Goal: Task Accomplishment & Management: Manage account settings

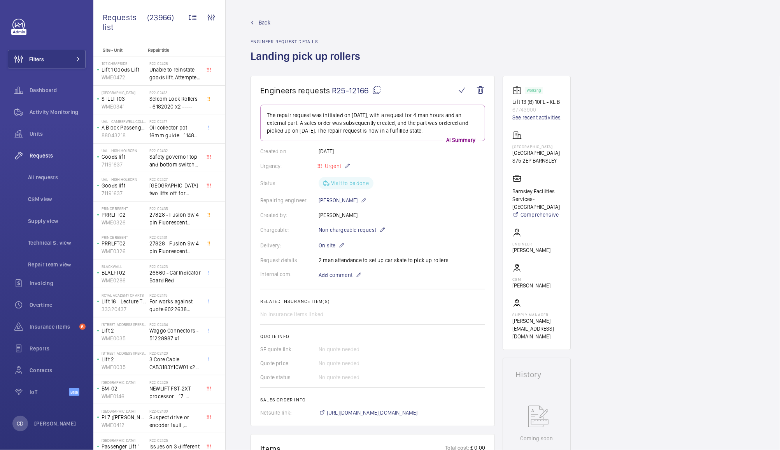
click at [548, 118] on link "See recent activities" at bounding box center [536, 118] width 49 height 8
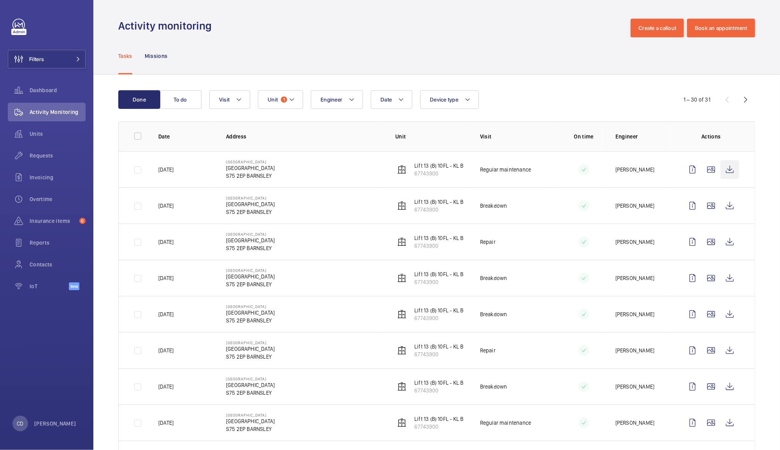
click at [725, 165] on wm-front-icon-button at bounding box center [729, 169] width 19 height 19
click at [180, 99] on button "To do" at bounding box center [180, 99] width 42 height 19
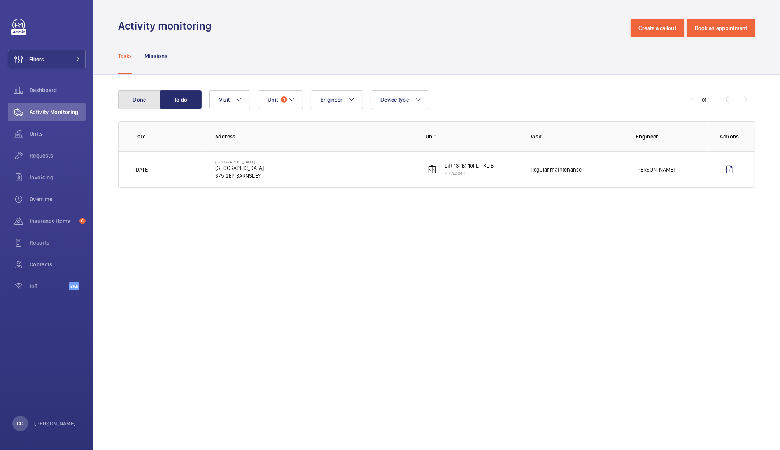
click at [128, 102] on button "Done" at bounding box center [139, 99] width 42 height 19
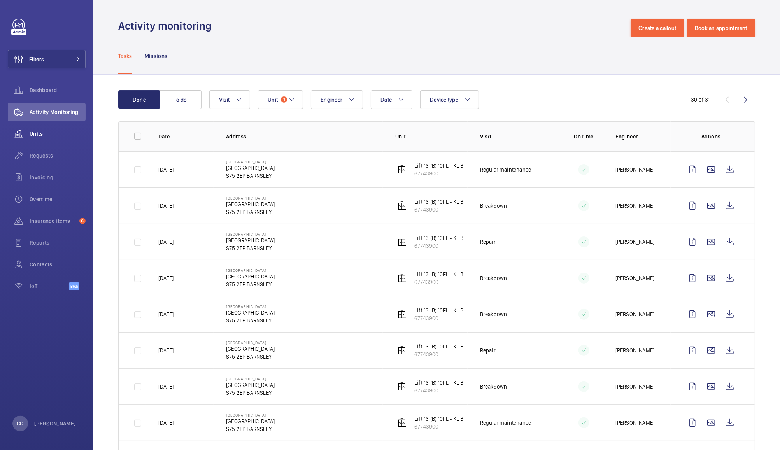
click at [44, 134] on span "Units" at bounding box center [58, 134] width 56 height 8
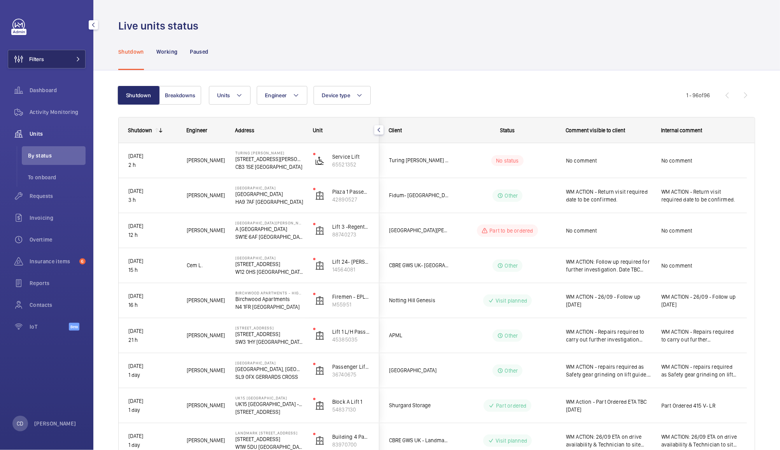
click at [61, 60] on button "Filters" at bounding box center [47, 59] width 78 height 19
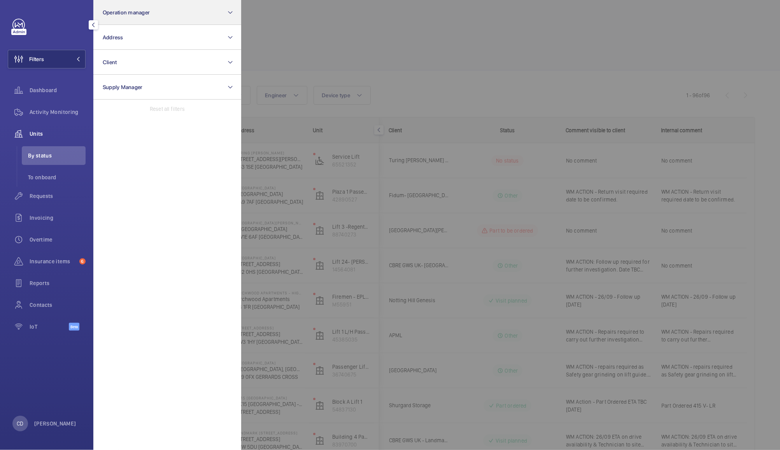
click at [164, 18] on button "Operation manager" at bounding box center [167, 12] width 148 height 25
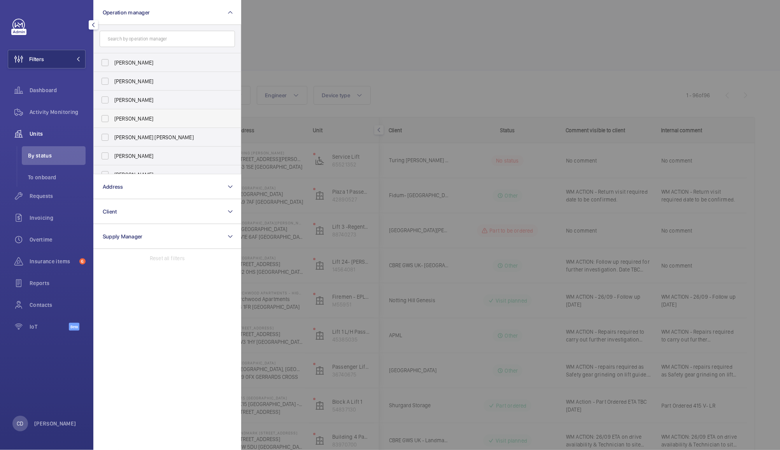
click at [140, 116] on span "[PERSON_NAME]" at bounding box center [167, 119] width 107 height 8
click at [113, 116] on input "[PERSON_NAME]" at bounding box center [105, 119] width 16 height 16
checkbox input "true"
click at [315, 40] on div at bounding box center [631, 225] width 780 height 450
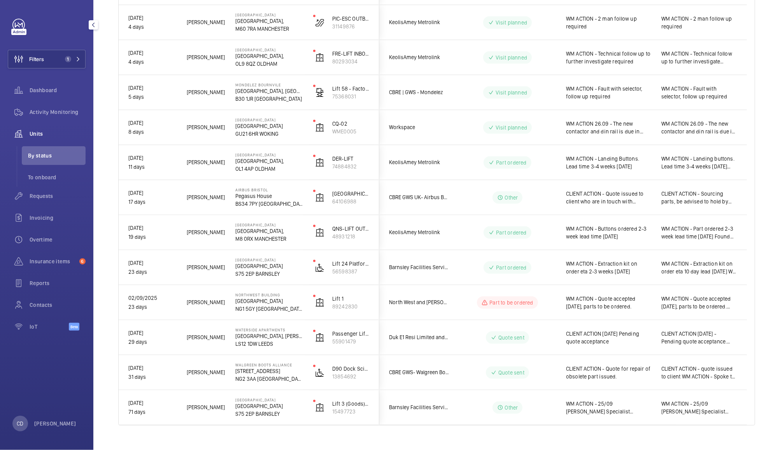
scroll to position [256, 0]
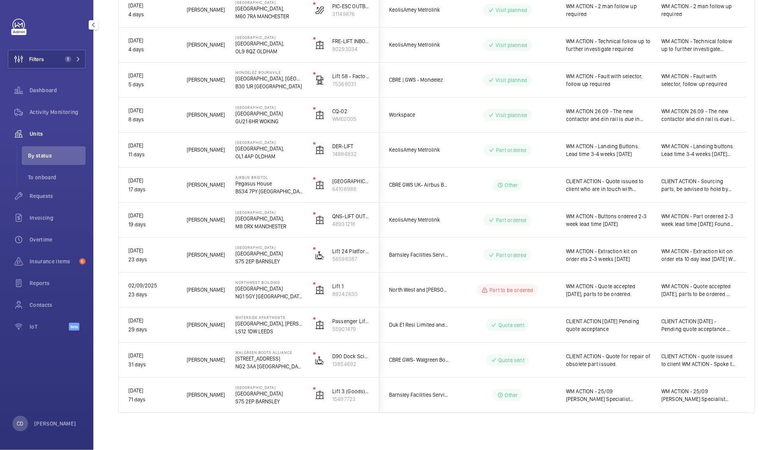
click at [635, 398] on span "WM ACTION - 25/09 Schindler Specialist required" at bounding box center [608, 395] width 85 height 16
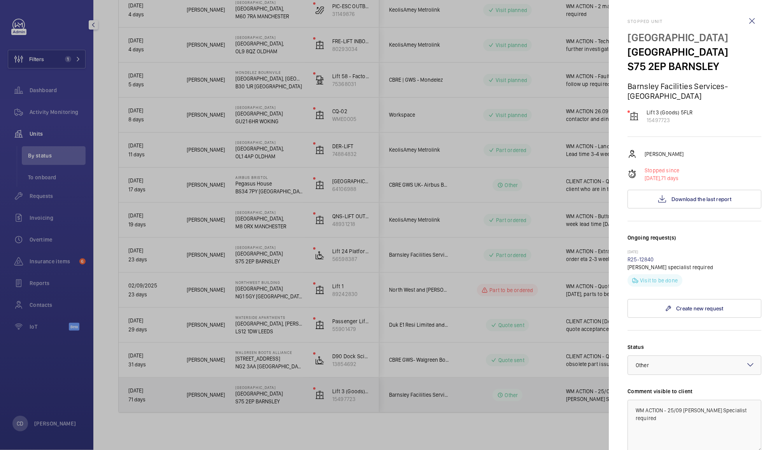
click at [574, 399] on div at bounding box center [390, 225] width 780 height 450
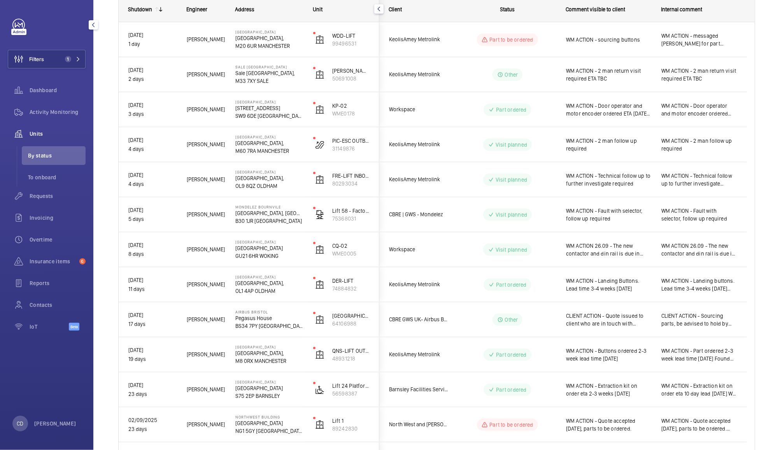
scroll to position [0, 0]
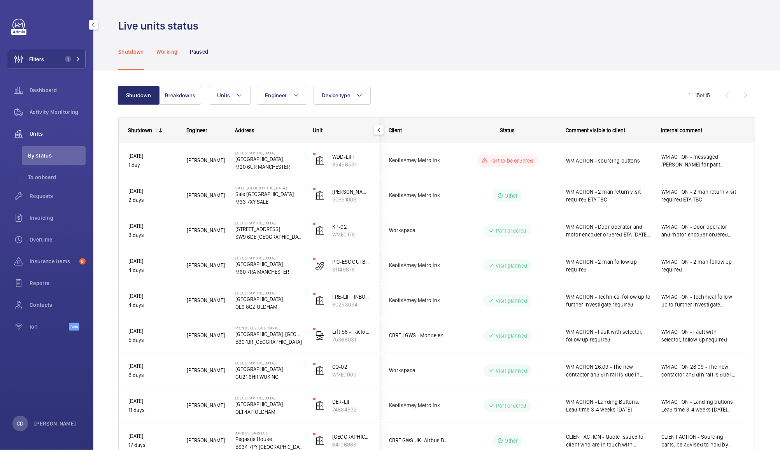
click at [158, 59] on div "Working" at bounding box center [166, 51] width 21 height 37
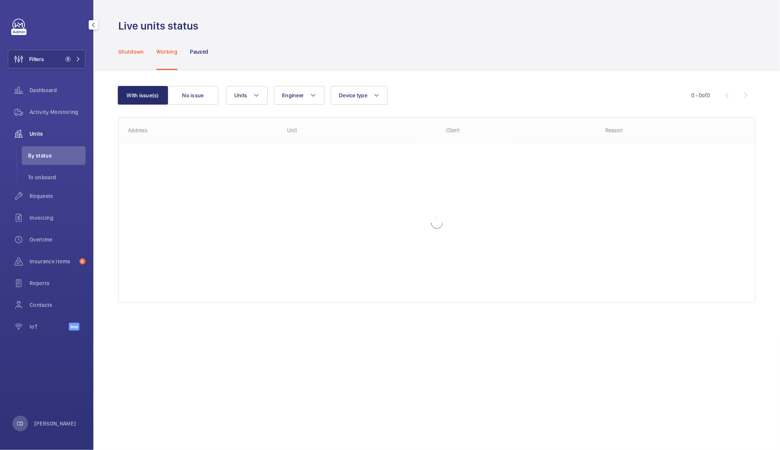
click at [126, 51] on p "Shutdown" at bounding box center [131, 52] width 26 height 8
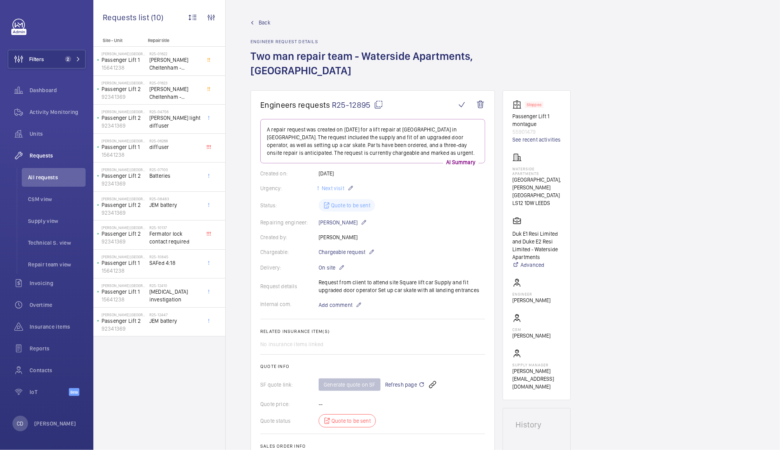
scroll to position [245, 0]
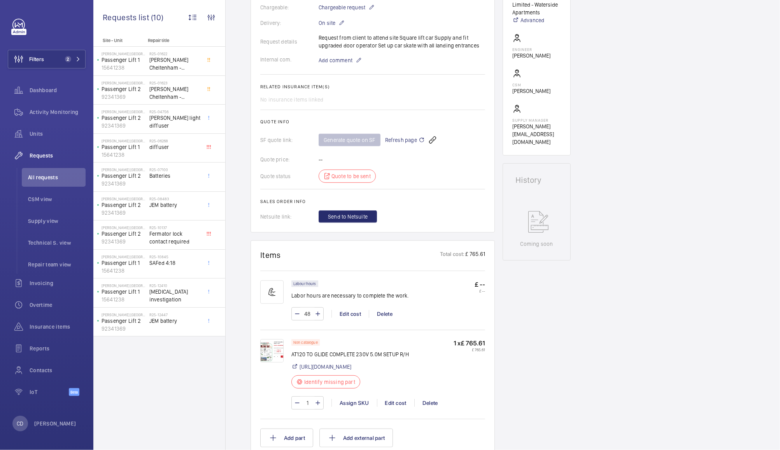
click at [400, 140] on span "Refresh page" at bounding box center [405, 139] width 40 height 9
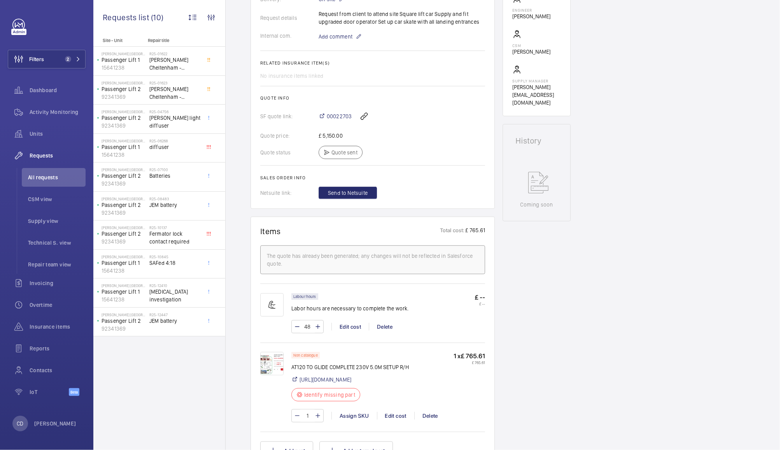
scroll to position [285, 0]
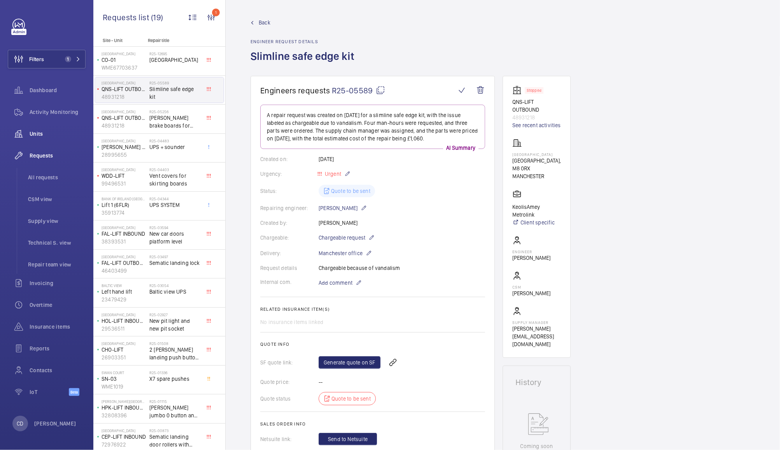
click at [29, 131] on wm-front-icon-button at bounding box center [19, 133] width 22 height 19
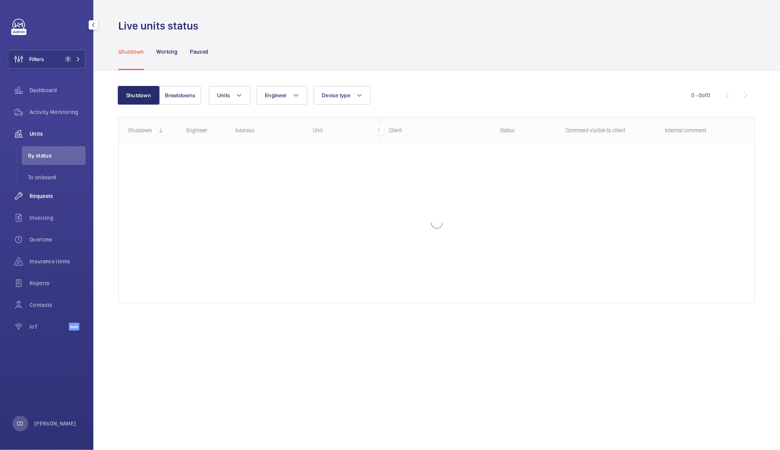
click at [45, 196] on span "Requests" at bounding box center [58, 196] width 56 height 8
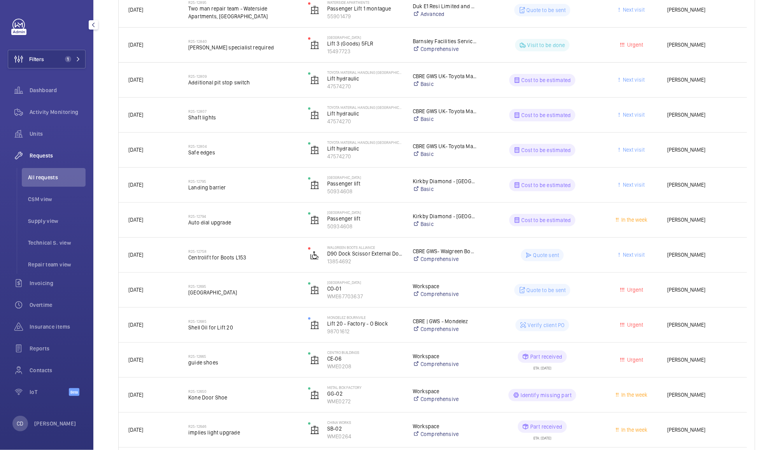
scroll to position [162, 0]
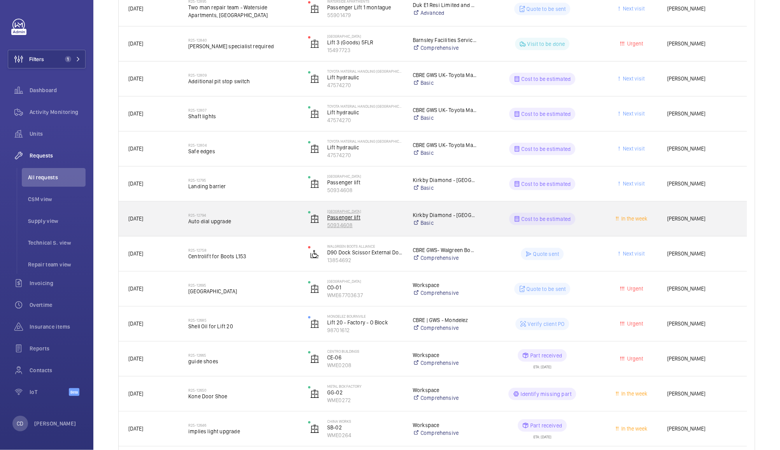
click at [336, 219] on p "Passenger lift" at bounding box center [364, 218] width 75 height 8
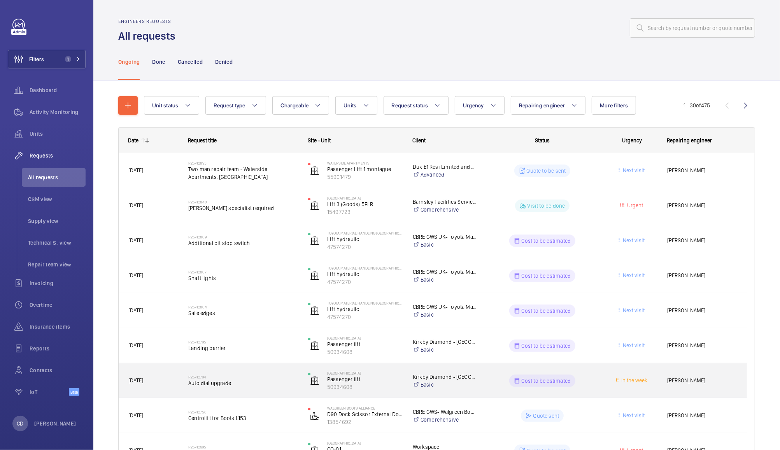
click at [198, 378] on h2 "R25-12794" at bounding box center [243, 377] width 110 height 5
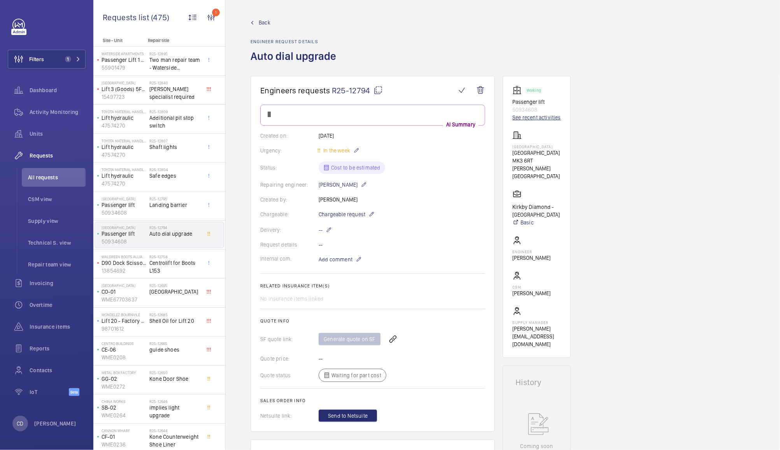
click at [528, 117] on link "See recent activities" at bounding box center [536, 118] width 49 height 8
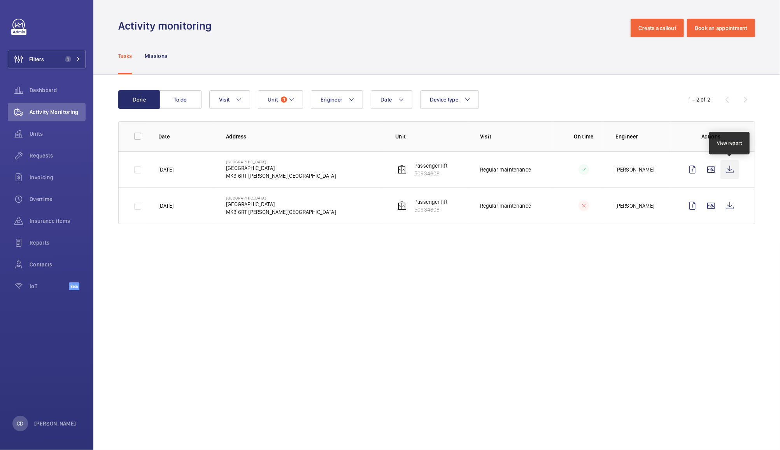
click at [725, 169] on wm-front-icon-button at bounding box center [729, 169] width 19 height 19
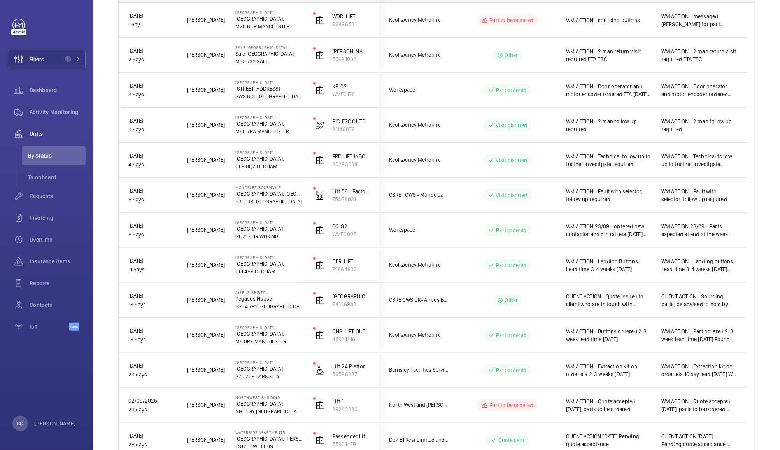
scroll to position [140, 0]
click at [63, 113] on span "Activity Monitoring" at bounding box center [58, 112] width 56 height 8
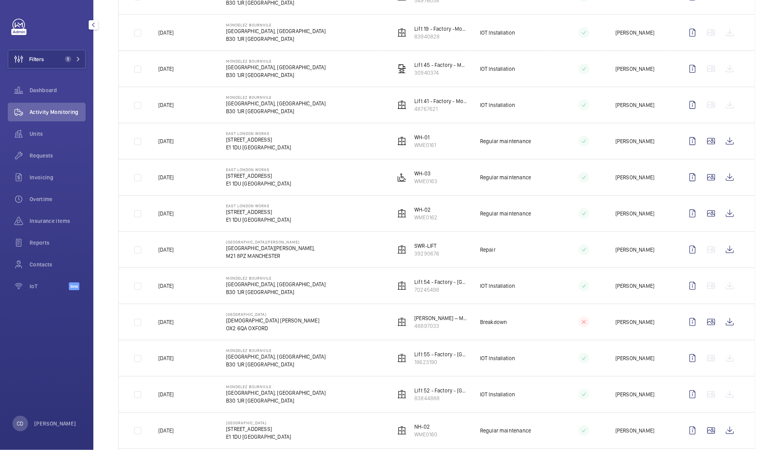
scroll to position [427, 0]
click at [723, 249] on wm-front-icon-button at bounding box center [729, 248] width 19 height 19
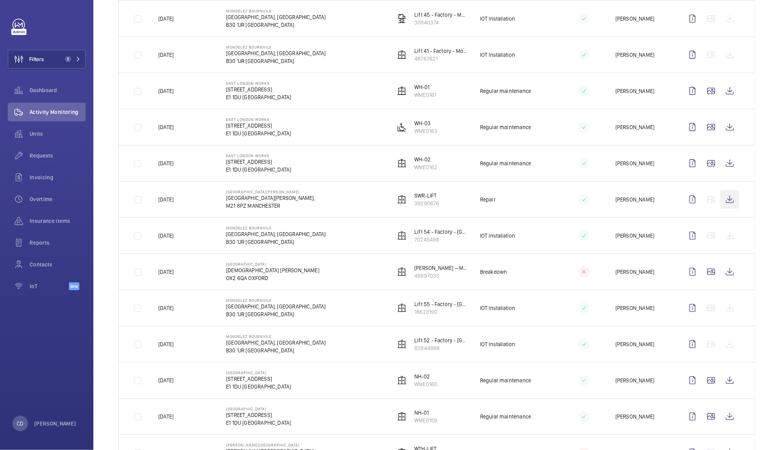
scroll to position [482, 0]
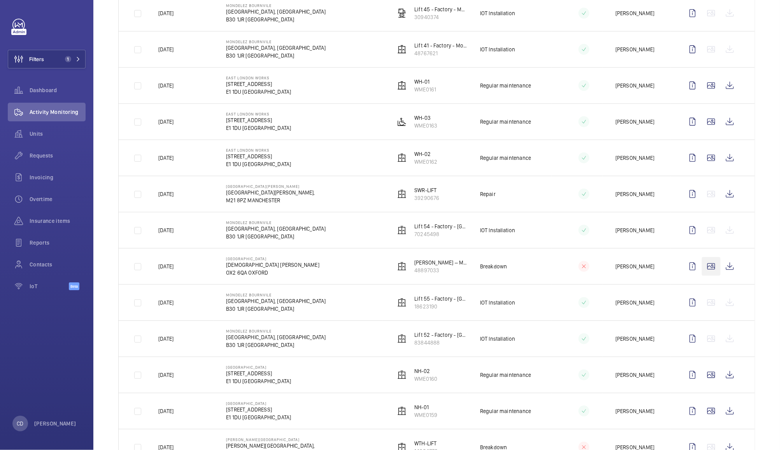
click at [705, 271] on wm-front-icon-button at bounding box center [711, 266] width 19 height 19
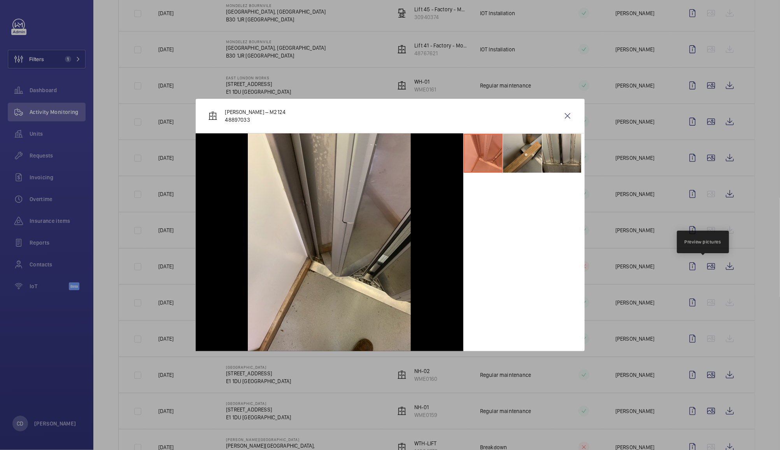
click at [520, 148] on li at bounding box center [522, 153] width 39 height 39
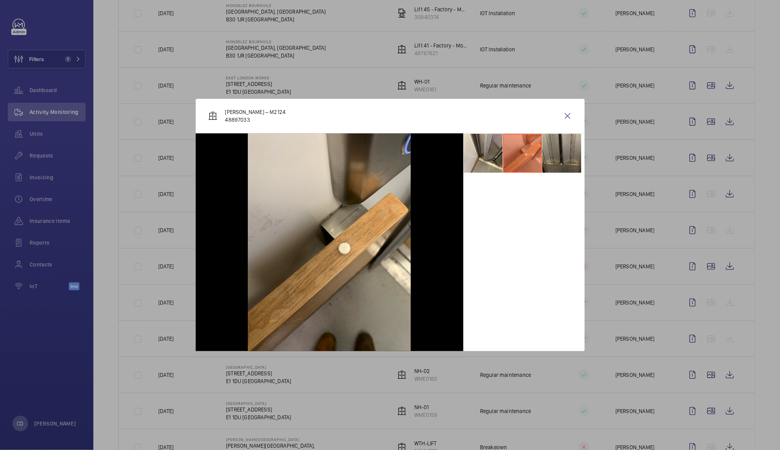
click at [561, 152] on li at bounding box center [561, 153] width 39 height 39
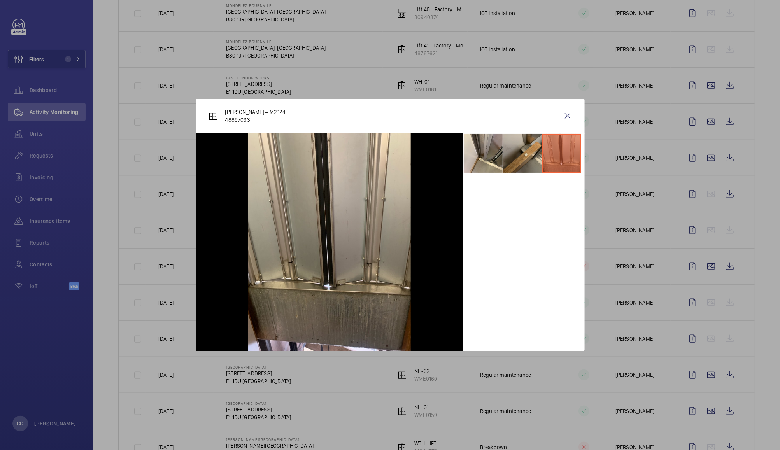
click at [525, 156] on li at bounding box center [522, 153] width 39 height 39
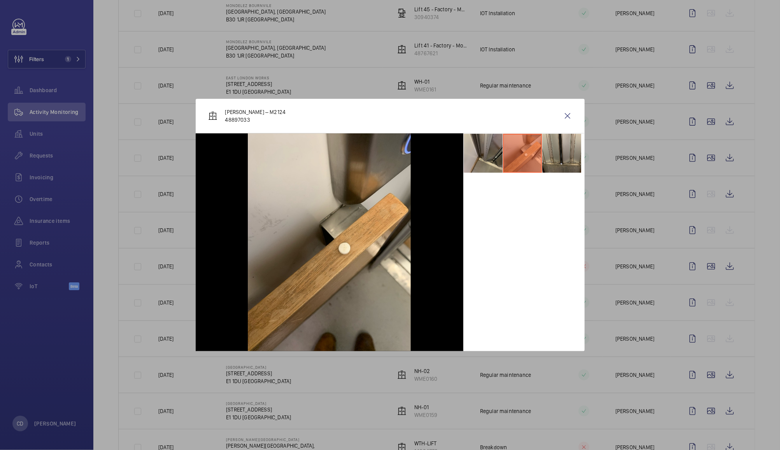
click at [484, 156] on li at bounding box center [483, 153] width 39 height 39
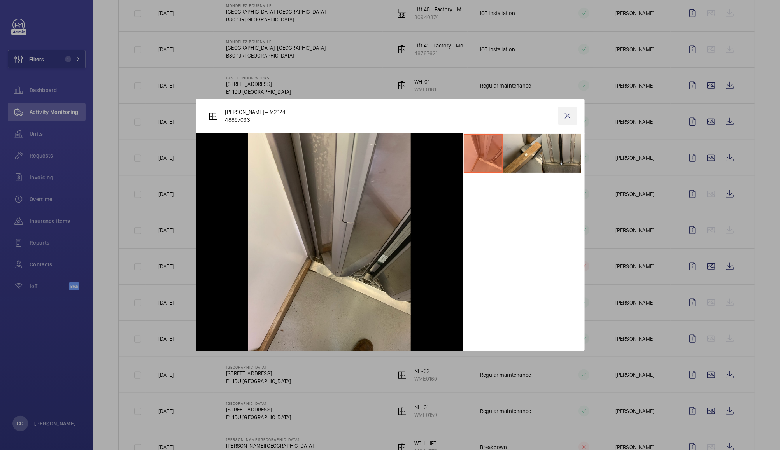
click at [565, 123] on wm-front-icon-button at bounding box center [567, 116] width 19 height 19
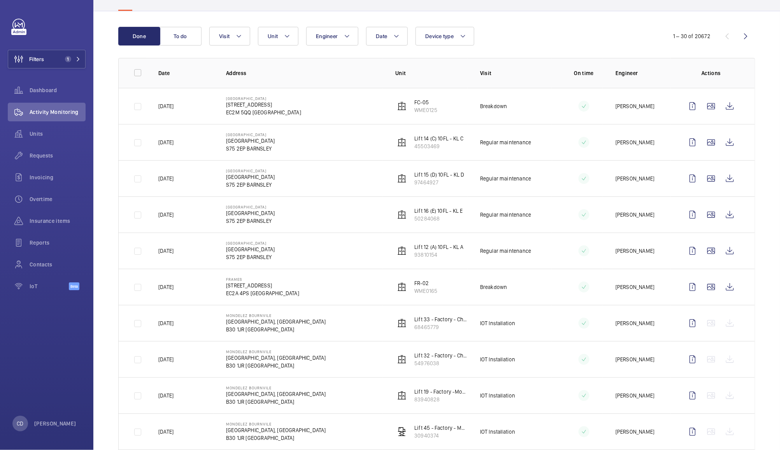
scroll to position [64, 0]
click at [702, 284] on wm-front-icon-button at bounding box center [711, 286] width 19 height 19
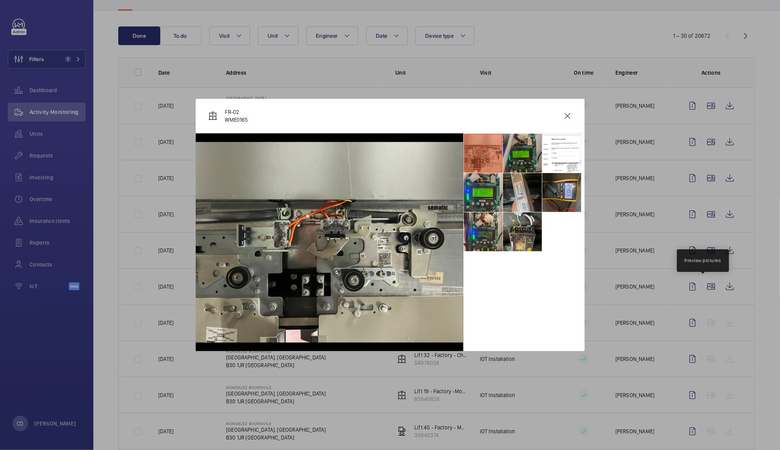
click at [523, 150] on li at bounding box center [522, 153] width 39 height 39
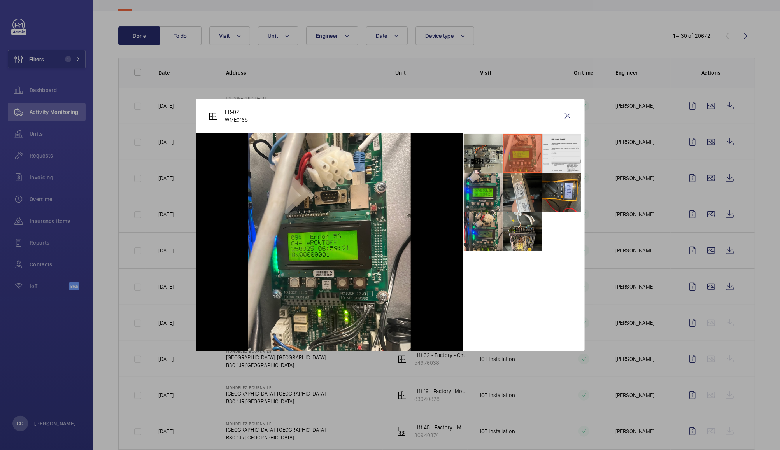
click at [560, 147] on li at bounding box center [561, 153] width 39 height 39
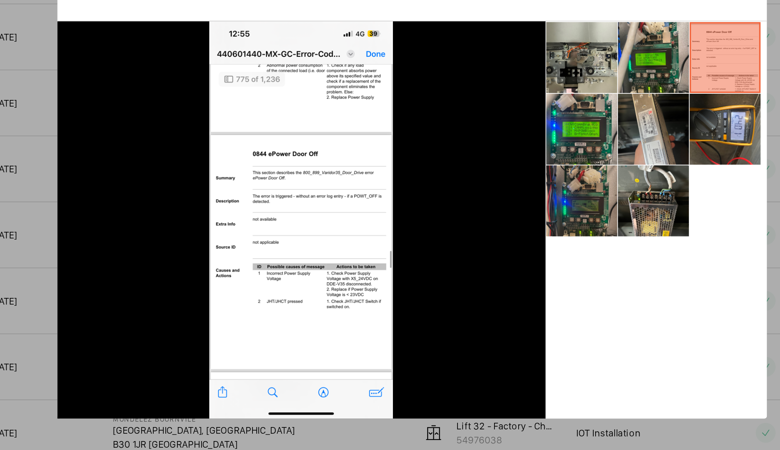
click at [481, 230] on li at bounding box center [483, 231] width 39 height 39
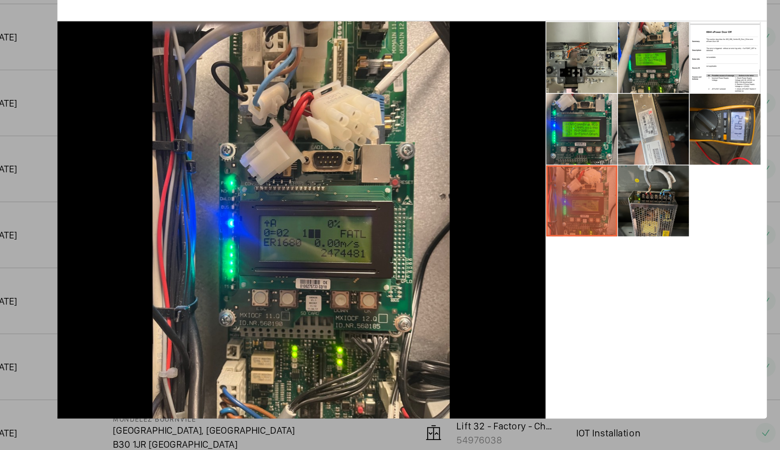
click at [516, 228] on li at bounding box center [522, 231] width 39 height 39
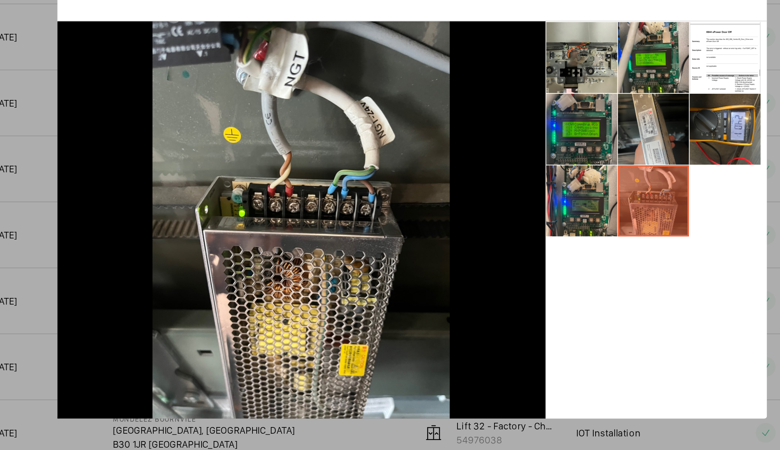
click at [482, 195] on li at bounding box center [483, 192] width 39 height 39
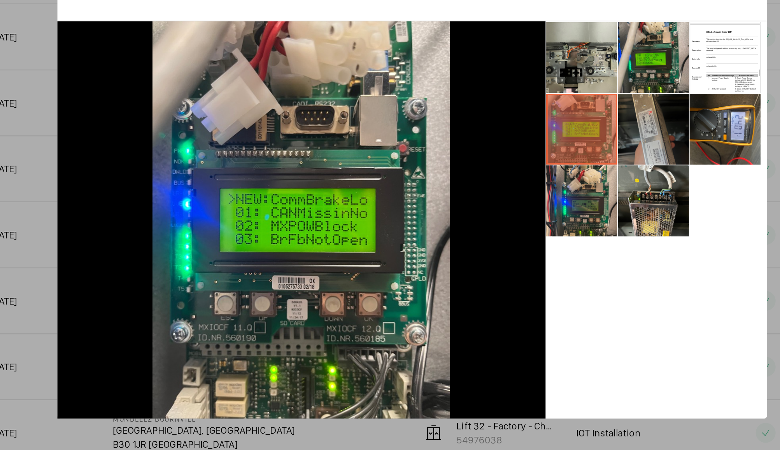
click at [513, 198] on li at bounding box center [522, 192] width 39 height 39
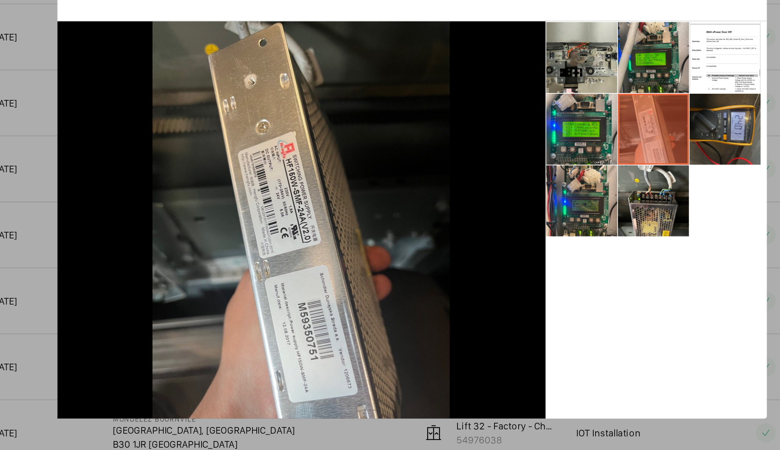
click at [551, 200] on li at bounding box center [561, 192] width 39 height 39
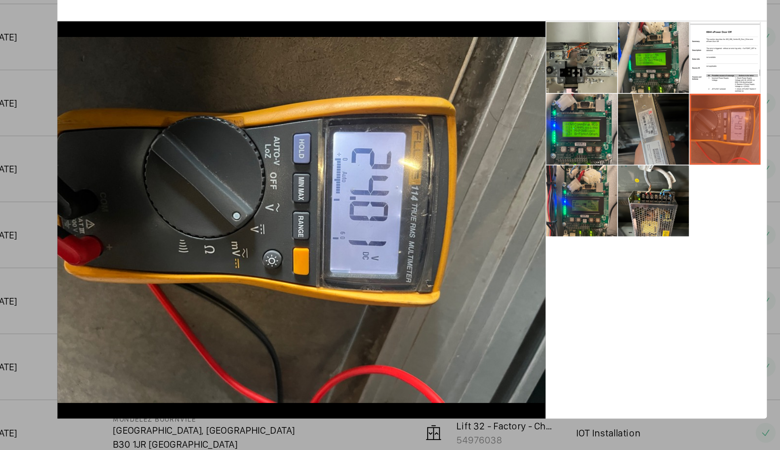
click at [516, 202] on li at bounding box center [522, 192] width 39 height 39
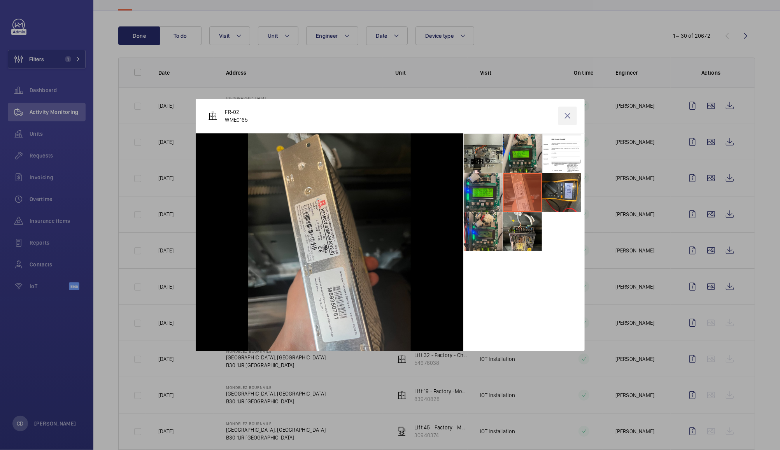
click at [572, 107] on wm-front-icon-button at bounding box center [567, 116] width 19 height 19
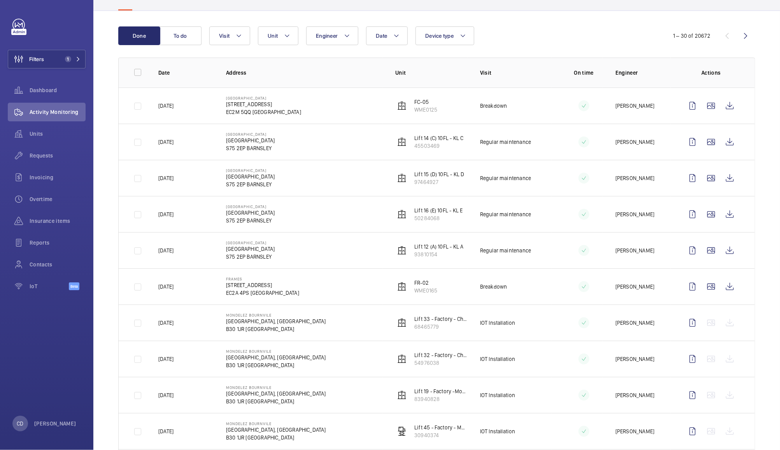
scroll to position [28, 0]
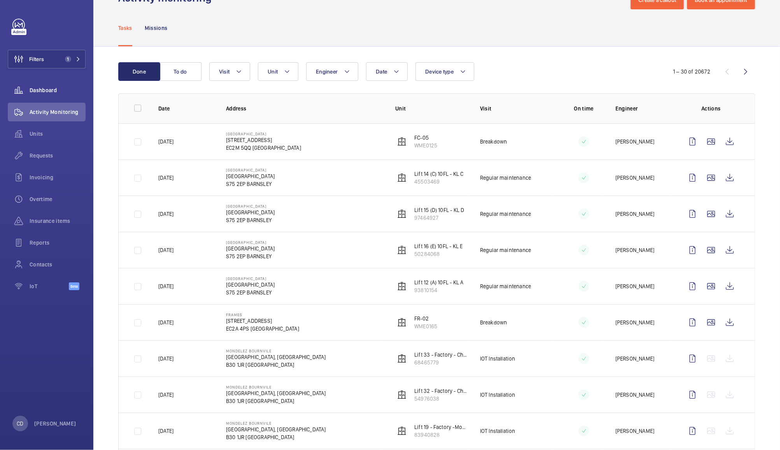
click at [49, 88] on span "Dashboard" at bounding box center [58, 90] width 56 height 8
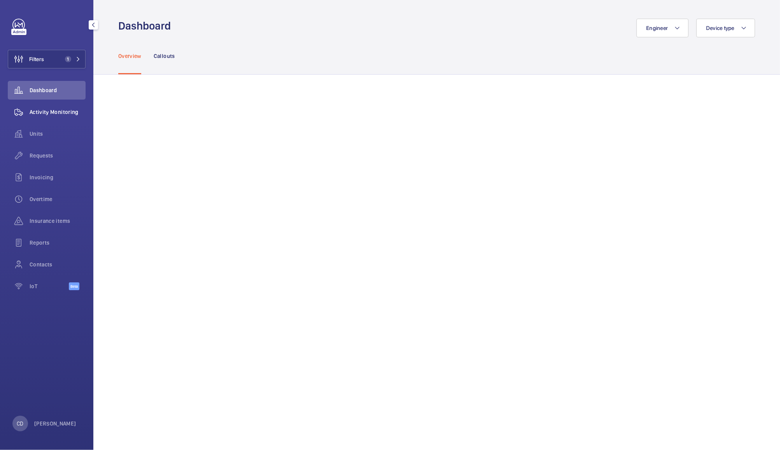
click at [69, 111] on span "Activity Monitoring" at bounding box center [58, 112] width 56 height 8
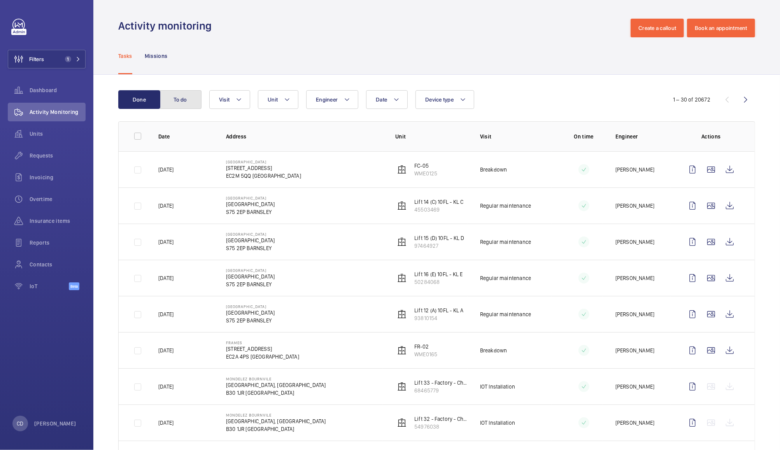
click at [176, 108] on button "To do" at bounding box center [180, 99] width 42 height 19
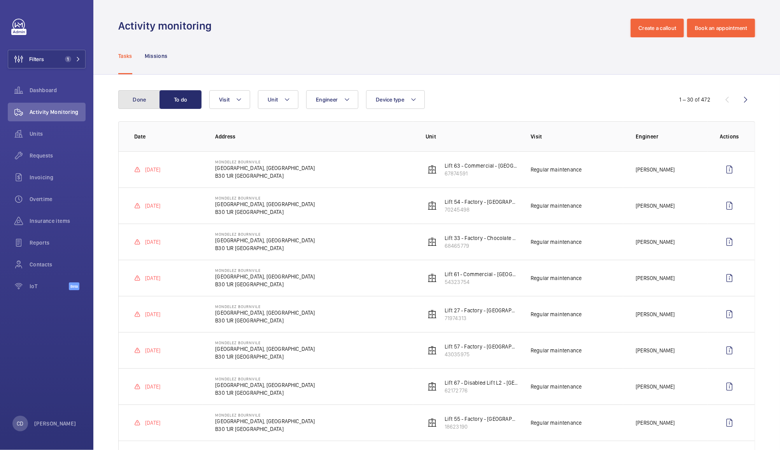
click at [135, 103] on button "Done" at bounding box center [139, 99] width 42 height 19
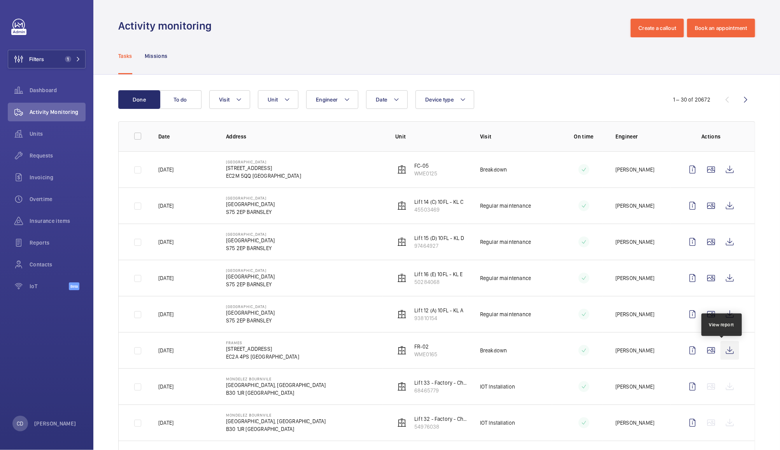
click at [723, 356] on wm-front-icon-button at bounding box center [729, 350] width 19 height 19
click at [721, 166] on wm-front-icon-button at bounding box center [729, 169] width 19 height 19
click at [45, 133] on span "Units" at bounding box center [58, 134] width 56 height 8
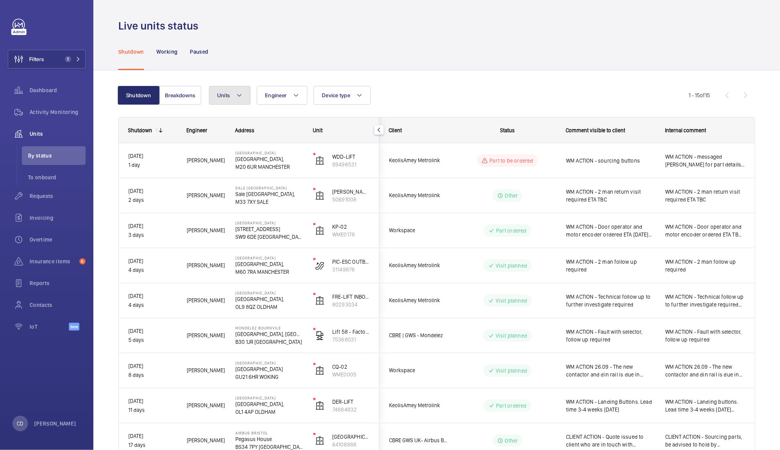
click at [217, 91] on button "Units" at bounding box center [230, 95] width 42 height 19
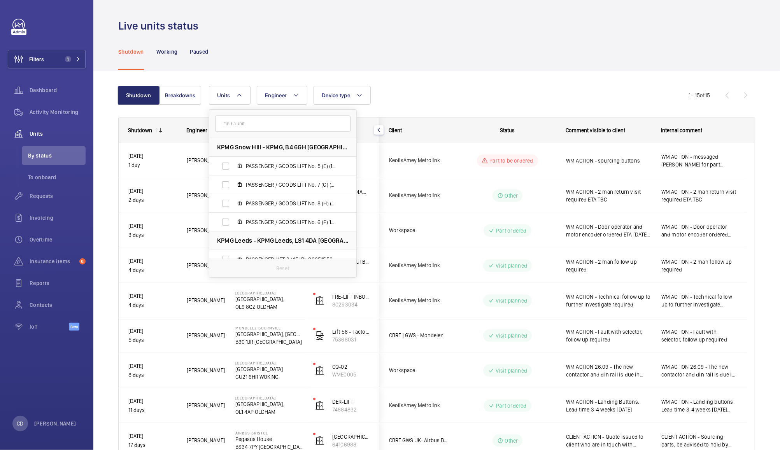
click at [426, 96] on div "Units KPMG Snow Hill - KPMG, B4 6GH BIRMINGHAM PASSENGER / GOODS LIFT No. 5 (E)…" at bounding box center [449, 95] width 480 height 19
